Goal: Task Accomplishment & Management: Manage account settings

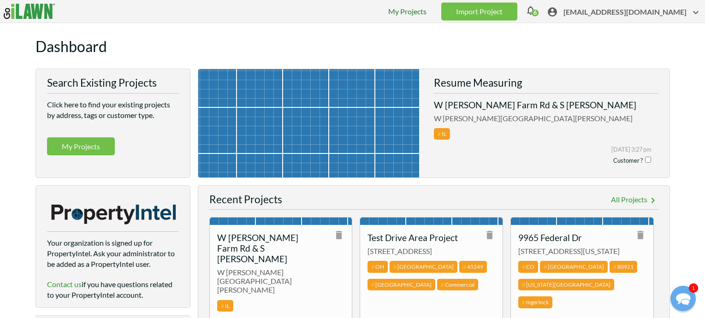
click at [404, 12] on link "My Projects" at bounding box center [407, 11] width 38 height 9
click at [575, 12] on span "gis_support_cascolese@youraspire.com" at bounding box center [632, 14] width 138 height 14
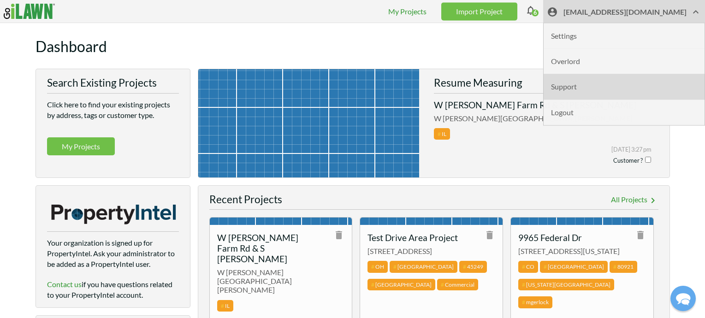
click at [551, 87] on li "Support" at bounding box center [624, 86] width 161 height 25
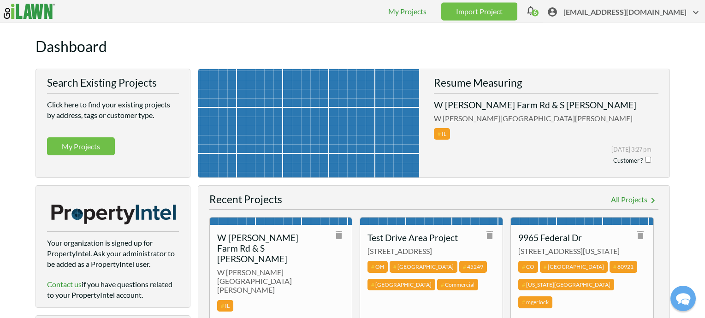
click at [592, 16] on span "gis_support_cascolese@youraspire.com" at bounding box center [632, 14] width 138 height 14
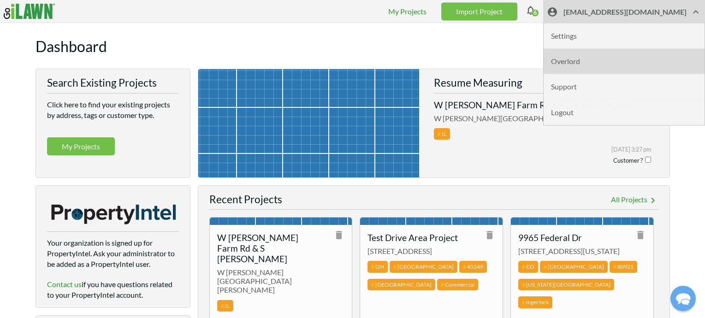
click at [569, 63] on li "Overlord" at bounding box center [624, 61] width 161 height 25
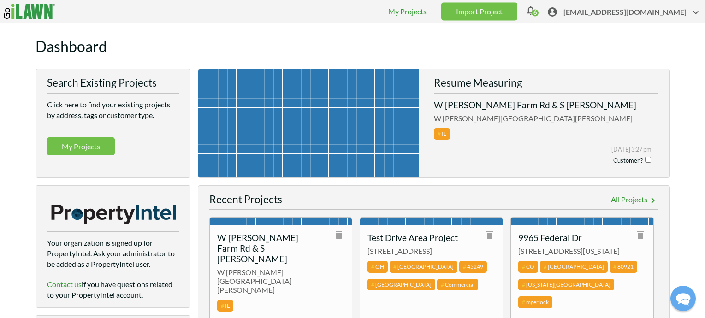
click at [607, 13] on span "gis_support_cascolese@youraspire.com" at bounding box center [632, 14] width 138 height 14
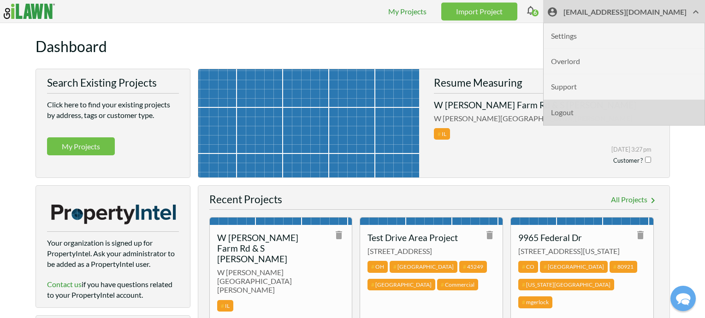
click at [559, 111] on li "Logout" at bounding box center [624, 112] width 161 height 25
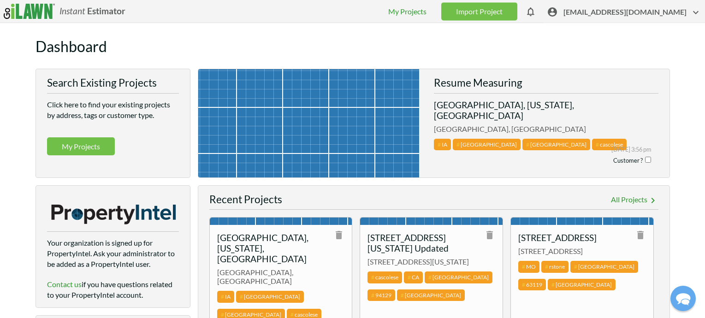
click at [615, 12] on span "cascolese@youraspire.com" at bounding box center [632, 14] width 138 height 14
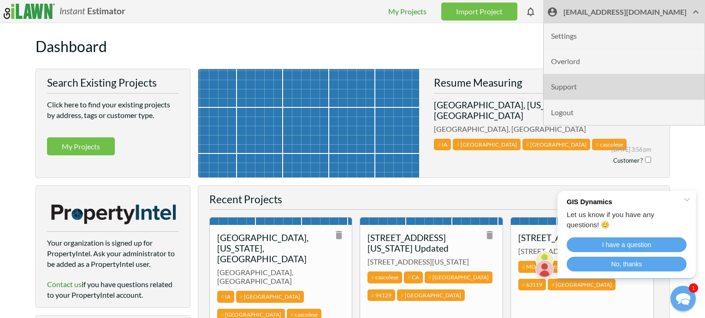
click at [593, 94] on li "Support" at bounding box center [624, 86] width 161 height 25
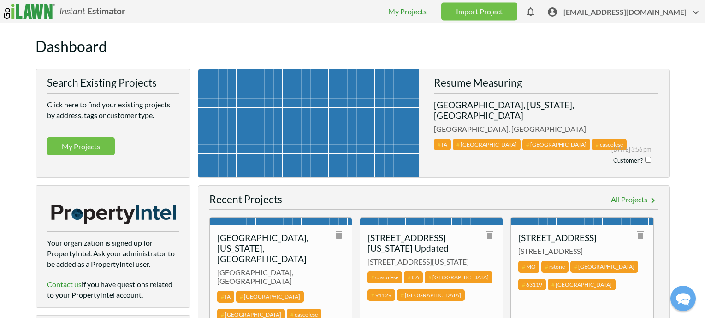
click at [613, 14] on span "[EMAIL_ADDRESS][DOMAIN_NAME]" at bounding box center [632, 14] width 138 height 14
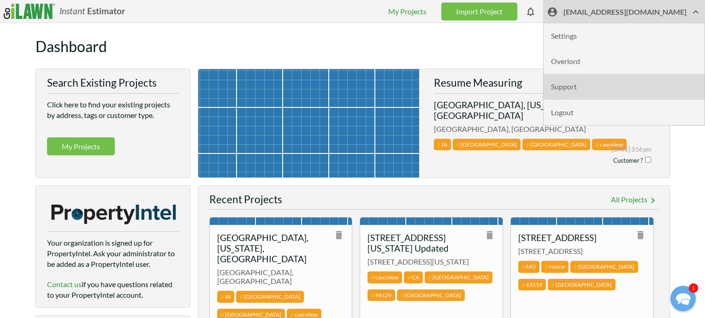
click at [599, 87] on li "Support" at bounding box center [624, 86] width 161 height 25
